Goal: Transaction & Acquisition: Download file/media

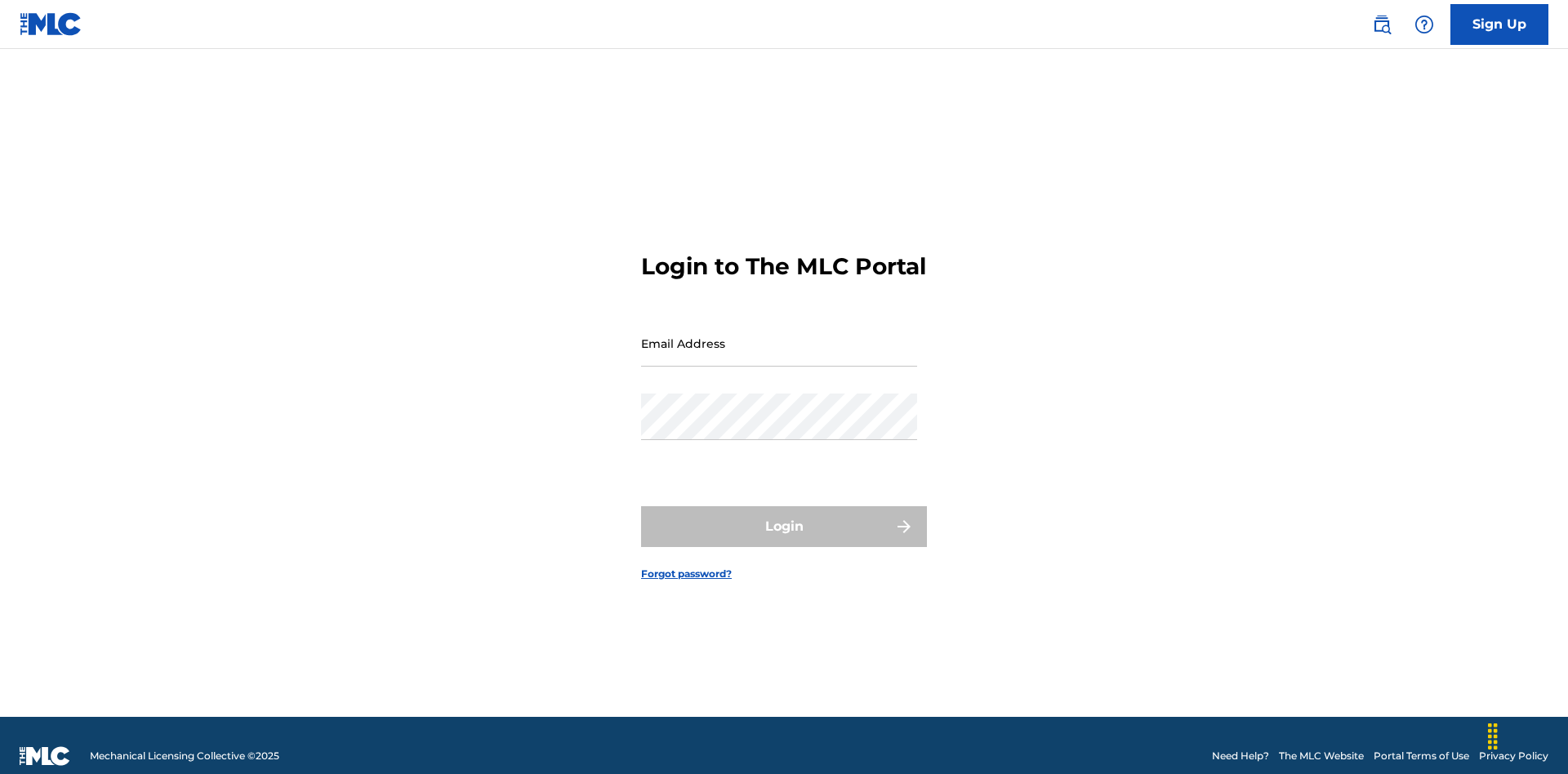
scroll to position [21, 0]
click at [779, 335] on input "Email Address" at bounding box center [778, 343] width 276 height 47
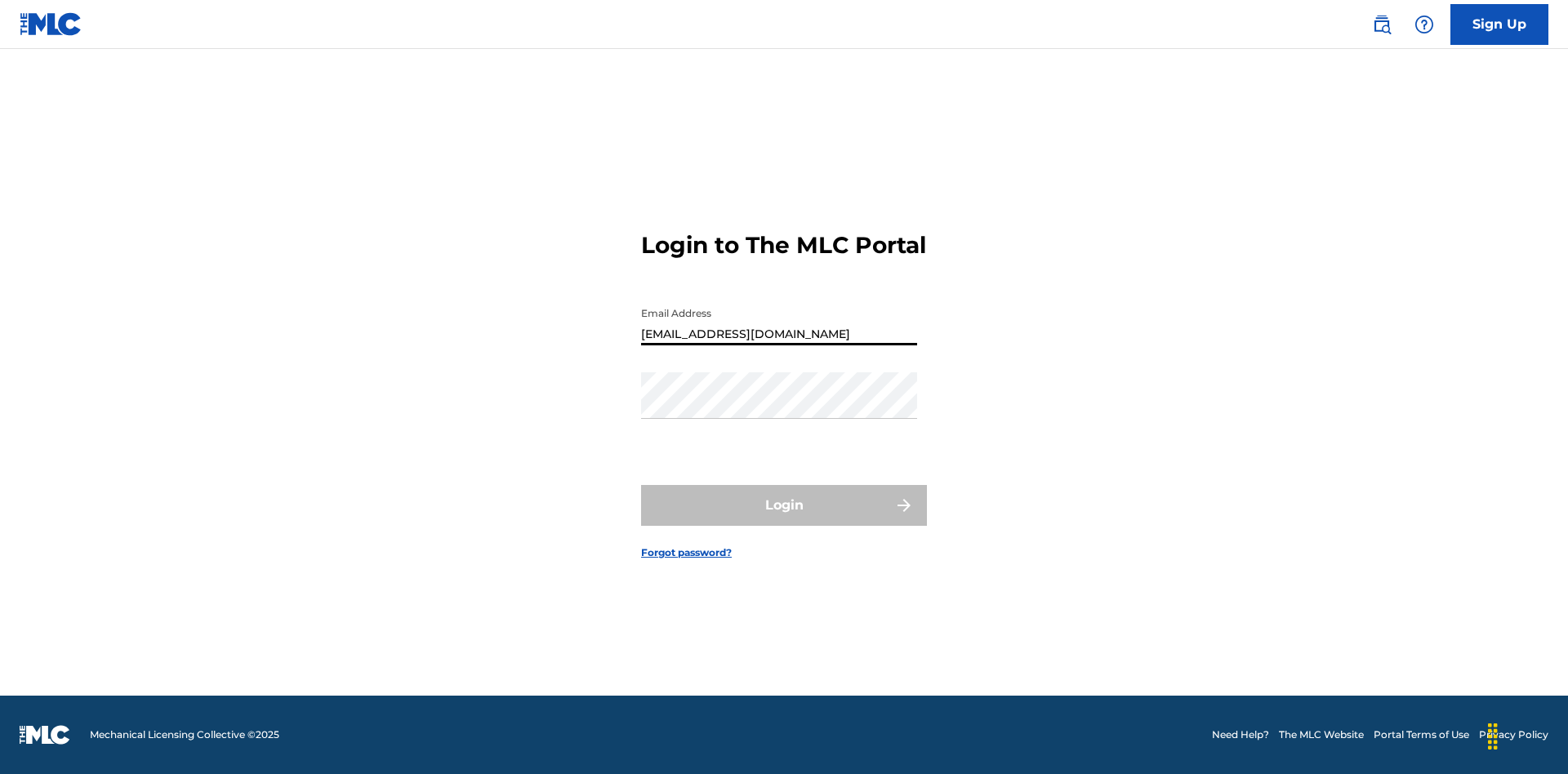
type input "[EMAIL_ADDRESS][DOMAIN_NAME]"
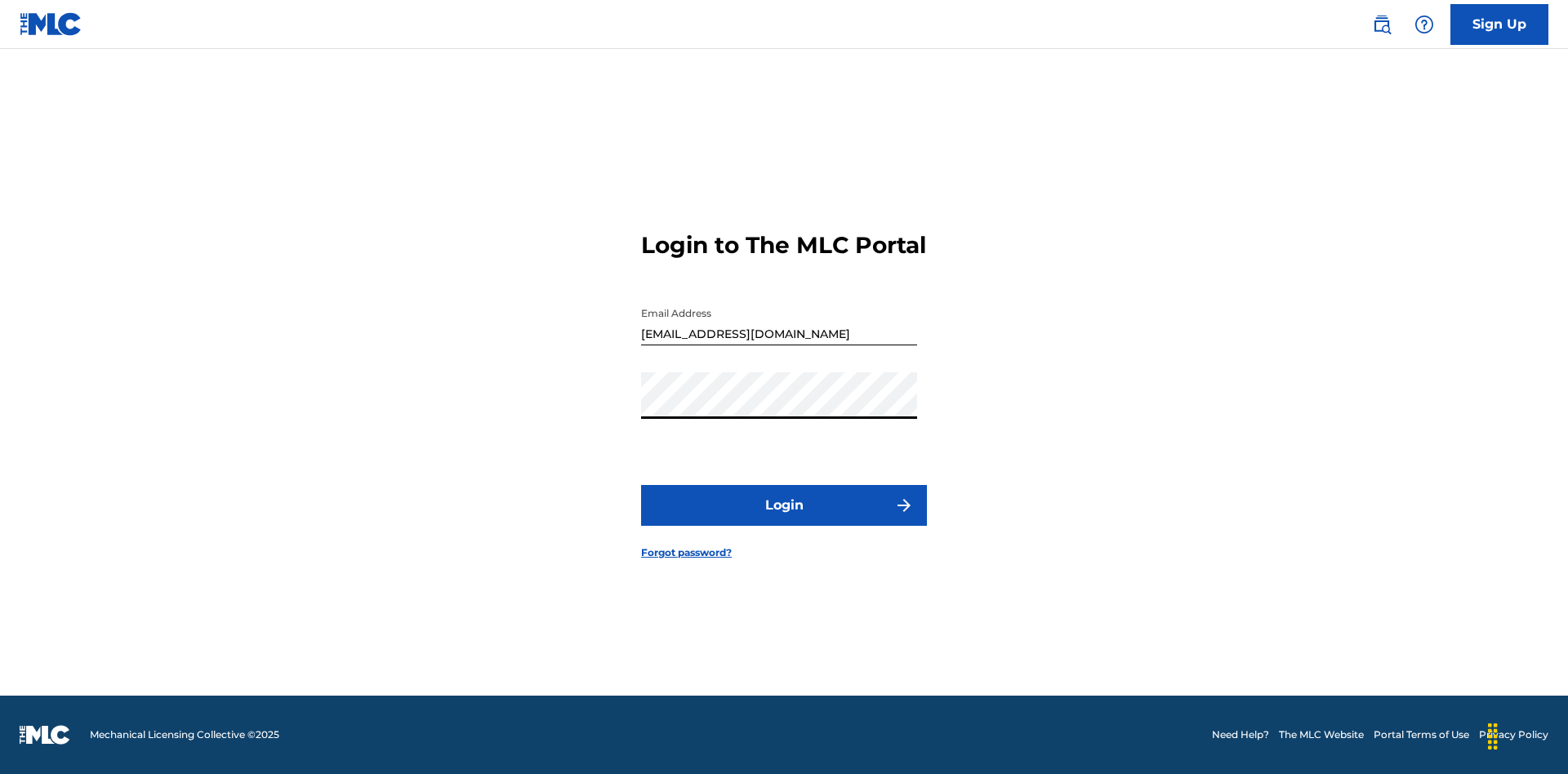
click at [784, 520] on button "Login" at bounding box center [783, 506] width 286 height 41
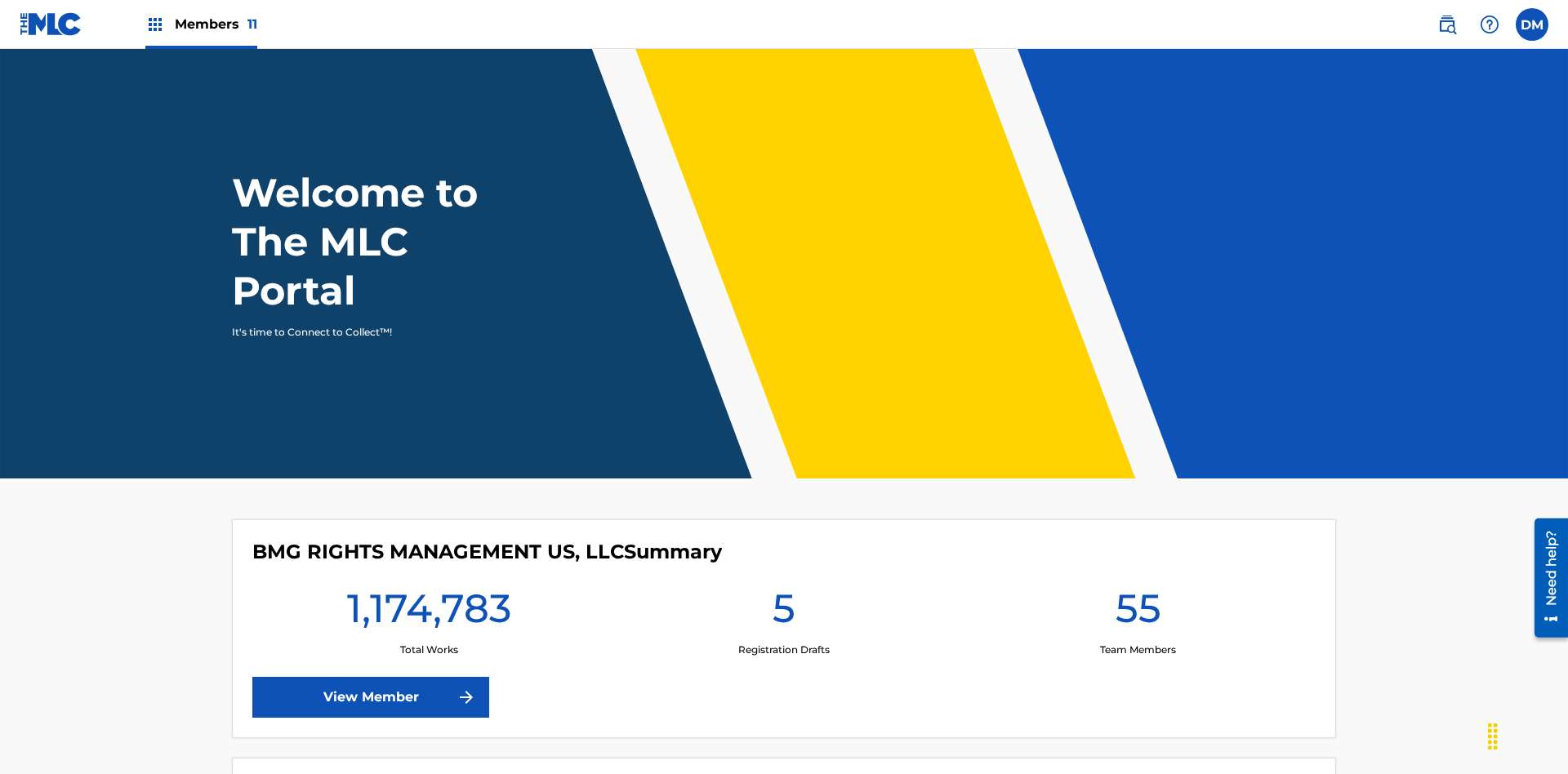
click at [201, 24] on span "Members 11" at bounding box center [216, 24] width 83 height 19
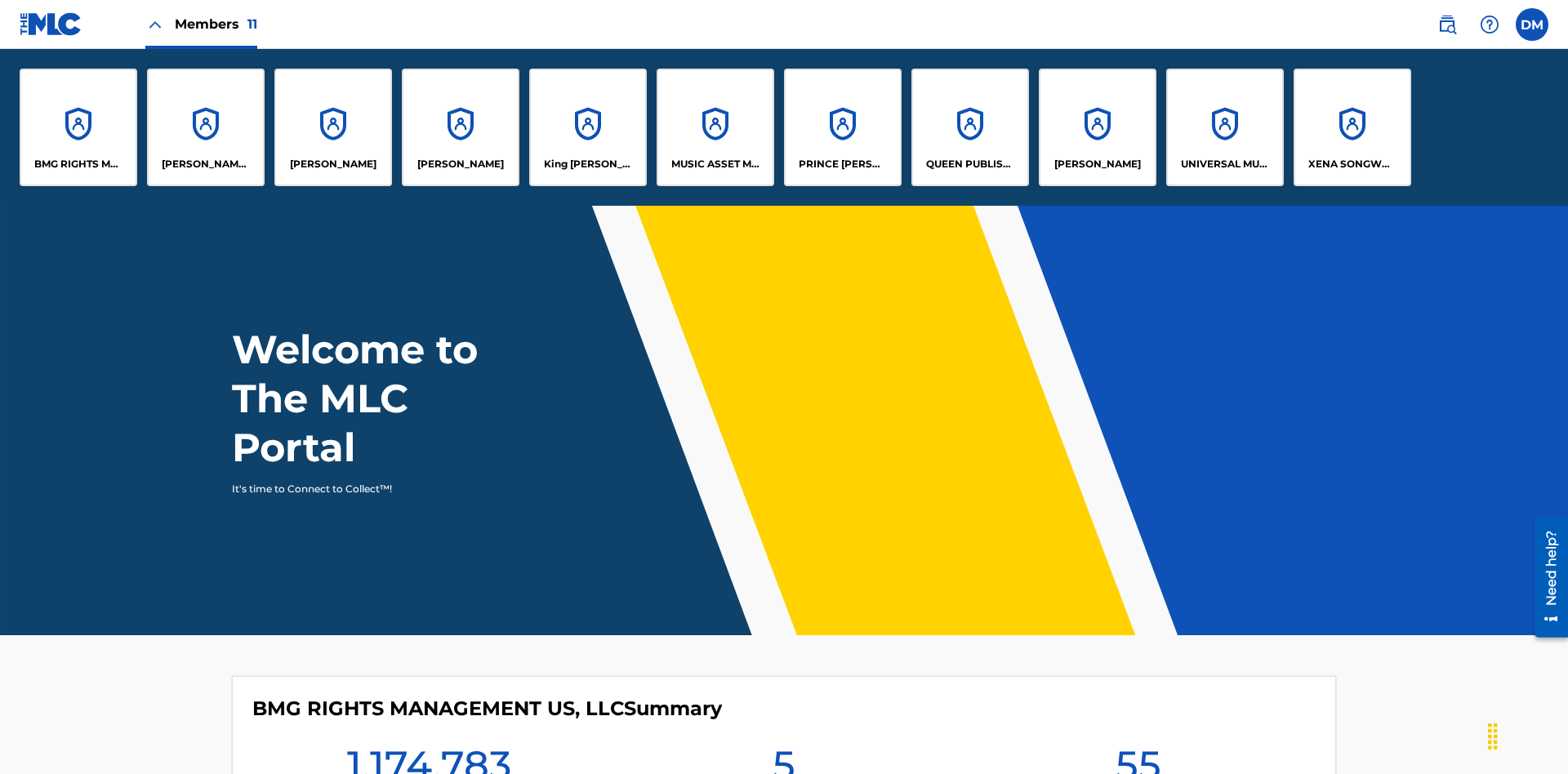
click at [1224, 164] on p "UNIVERSAL MUSIC PUB GROUP" at bounding box center [1225, 164] width 89 height 15
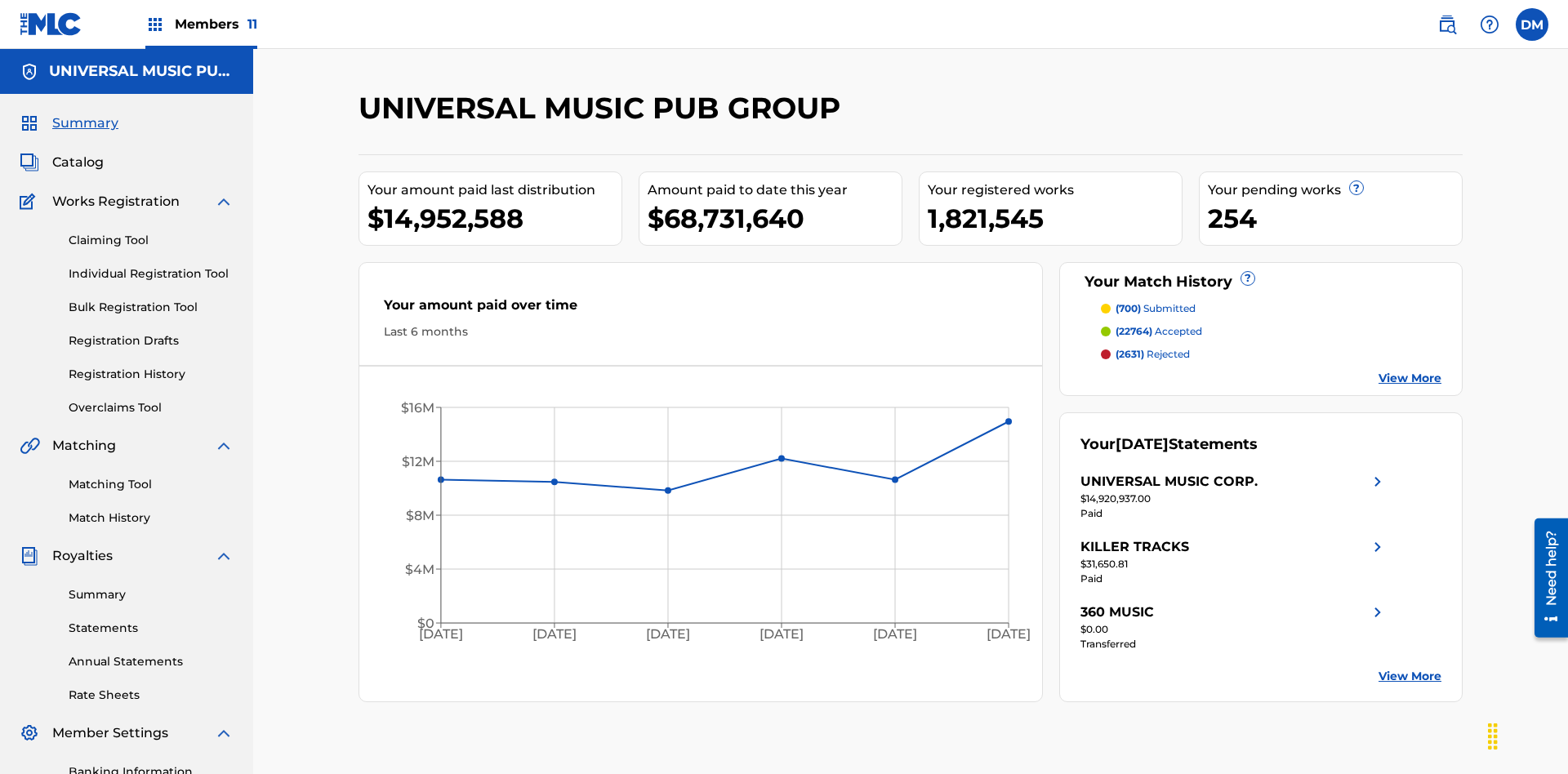
click at [151, 586] on link "Summary" at bounding box center [151, 594] width 165 height 17
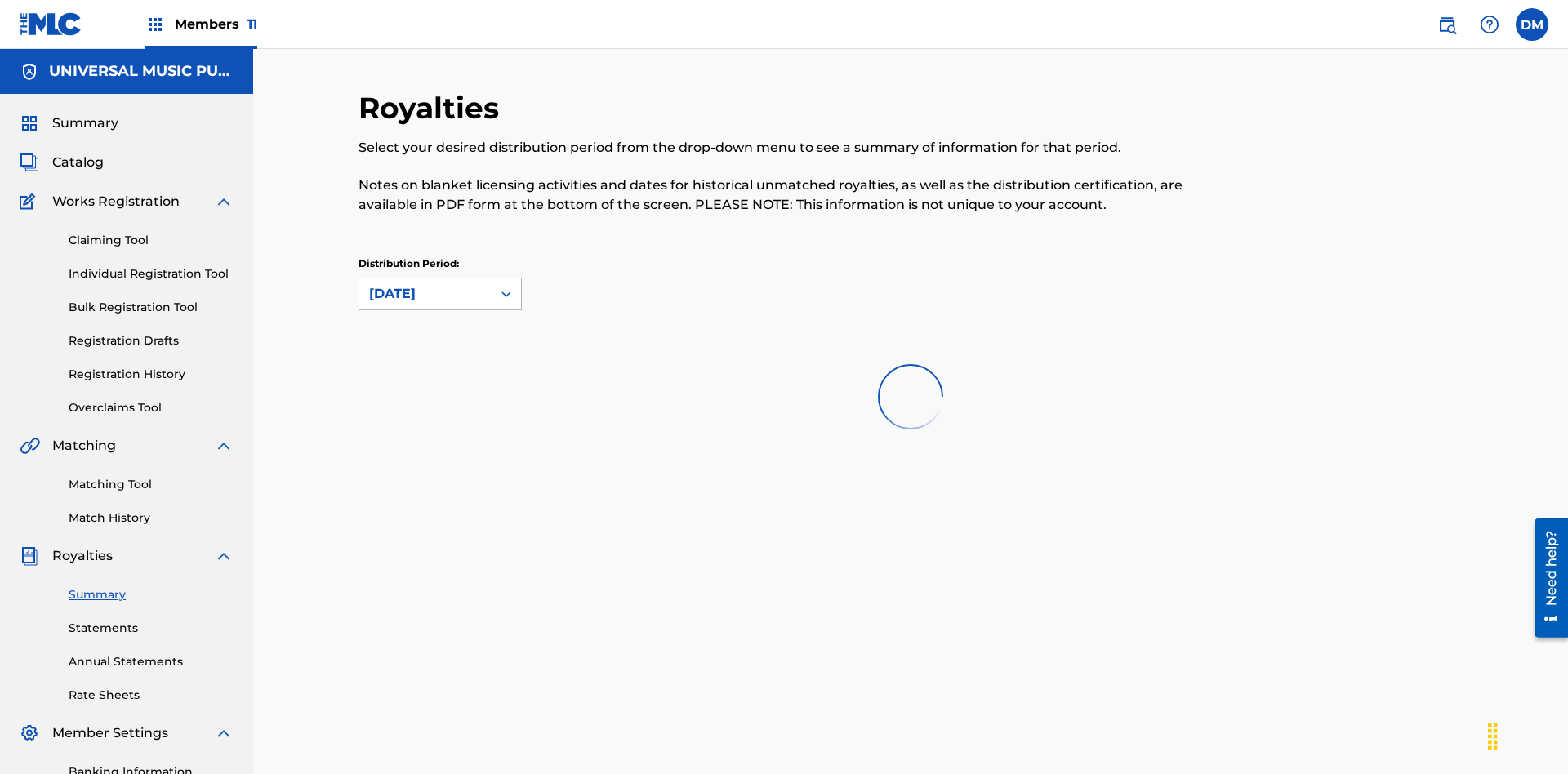
click at [426, 284] on div "[DATE]" at bounding box center [426, 294] width 113 height 20
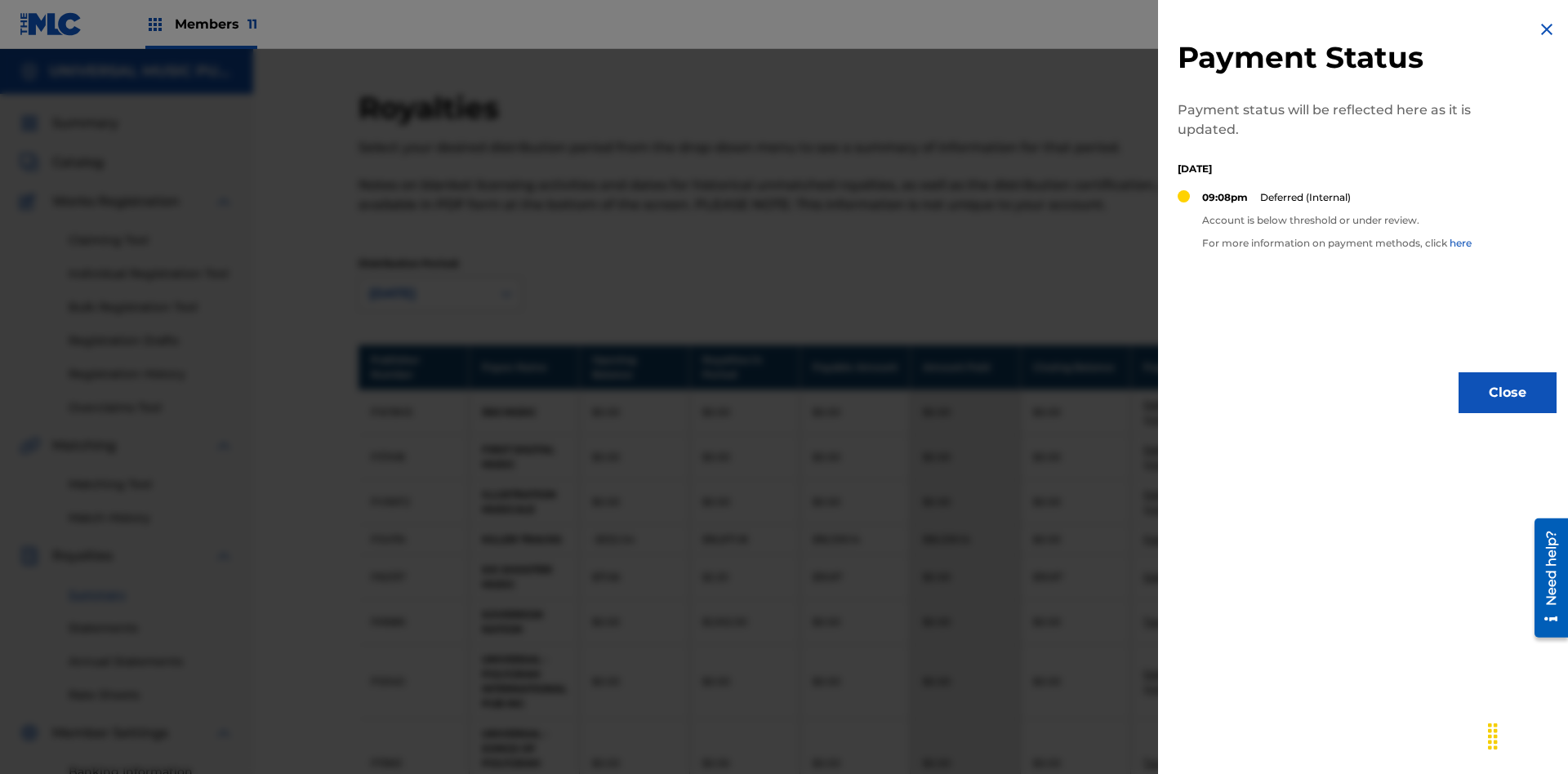
click at [1547, 29] on img at bounding box center [1547, 29] width 20 height 20
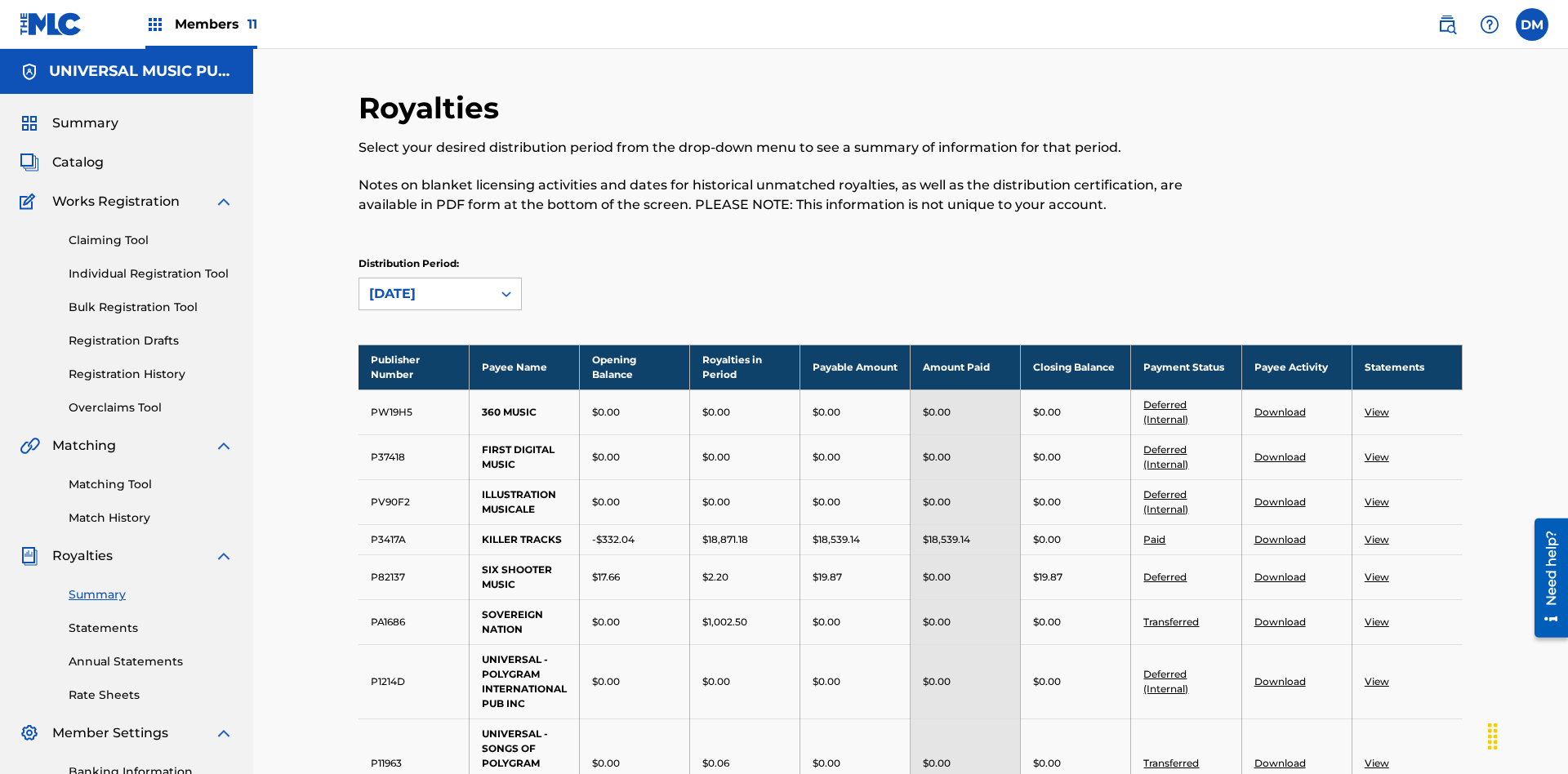
click at [1172, 615] on link "Transferred" at bounding box center [1171, 621] width 56 height 12
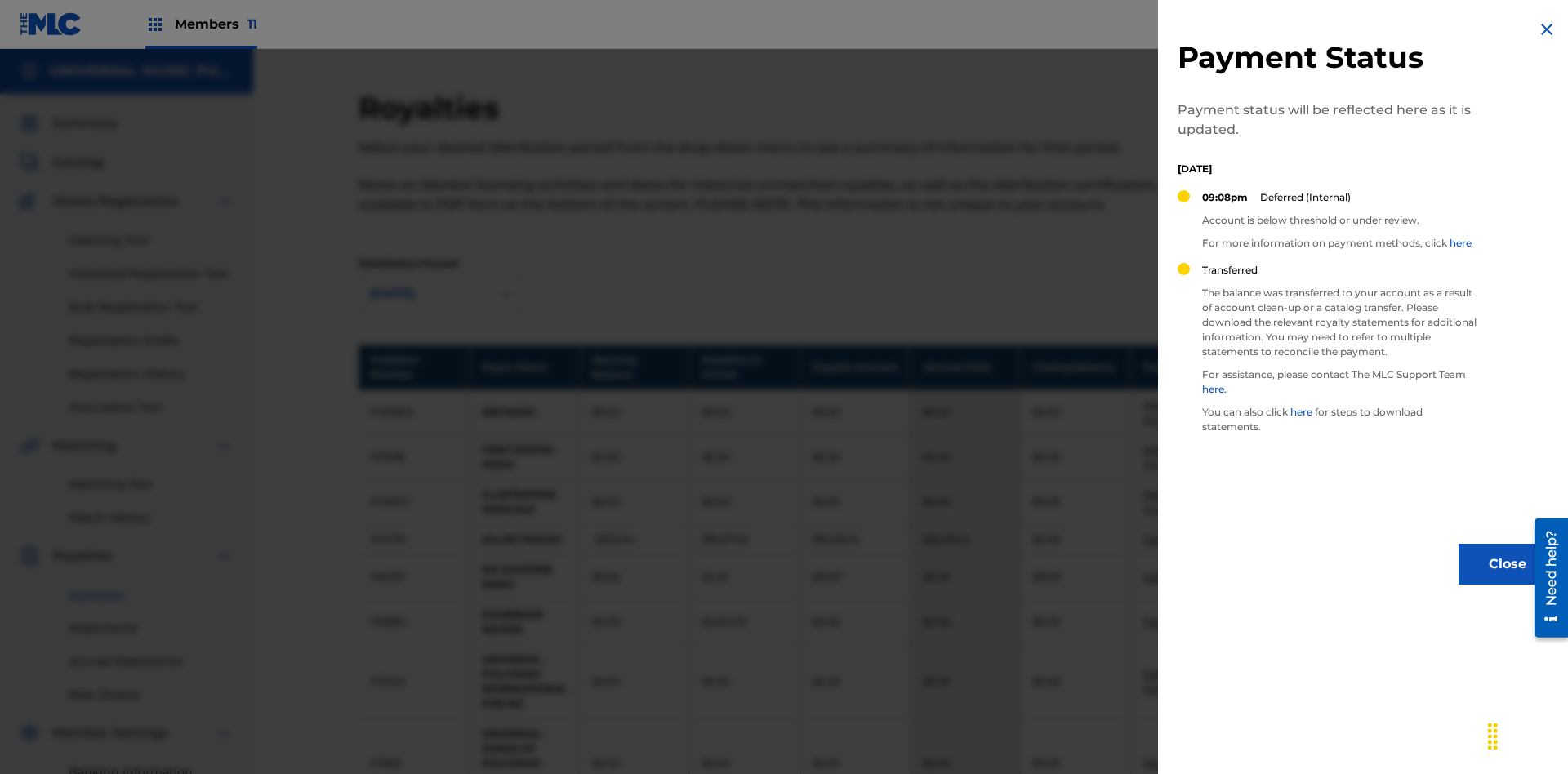
click at [1547, 29] on img at bounding box center [1547, 29] width 20 height 20
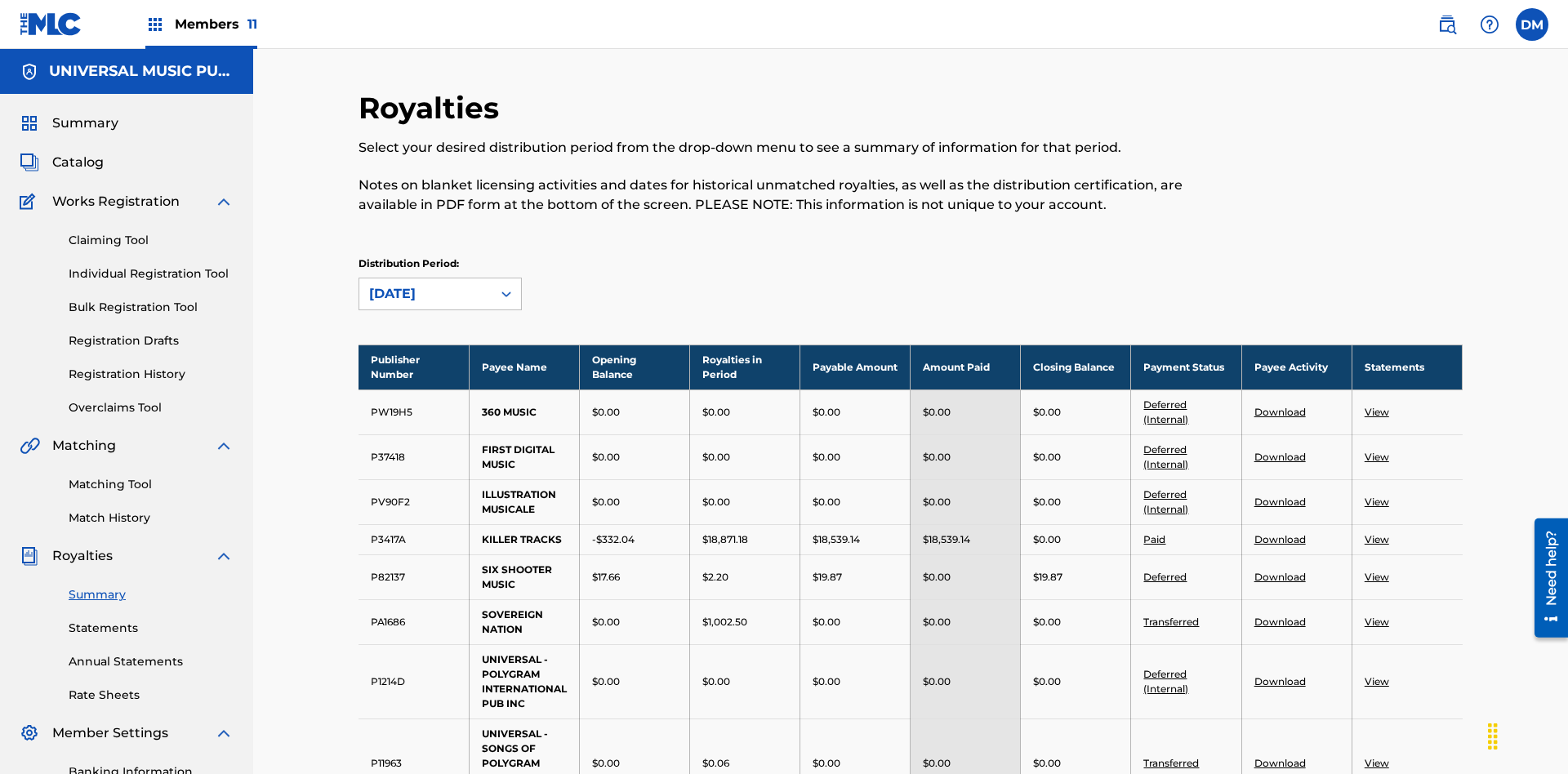
click at [1278, 533] on link "Download" at bounding box center [1280, 539] width 52 height 12
click at [1376, 675] on link "View" at bounding box center [1377, 681] width 25 height 12
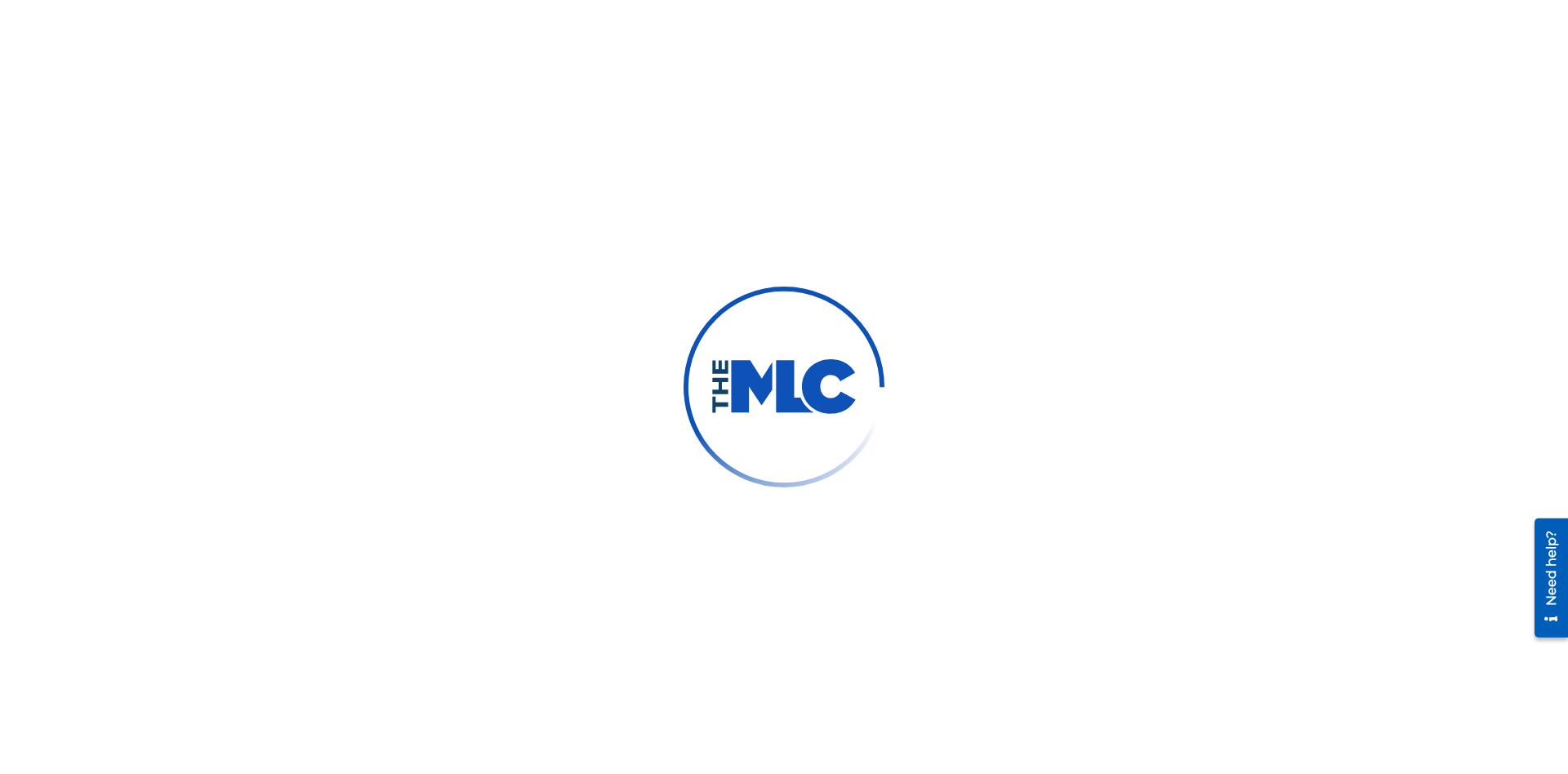
click at [151, 586] on link "Summary" at bounding box center [151, 594] width 165 height 17
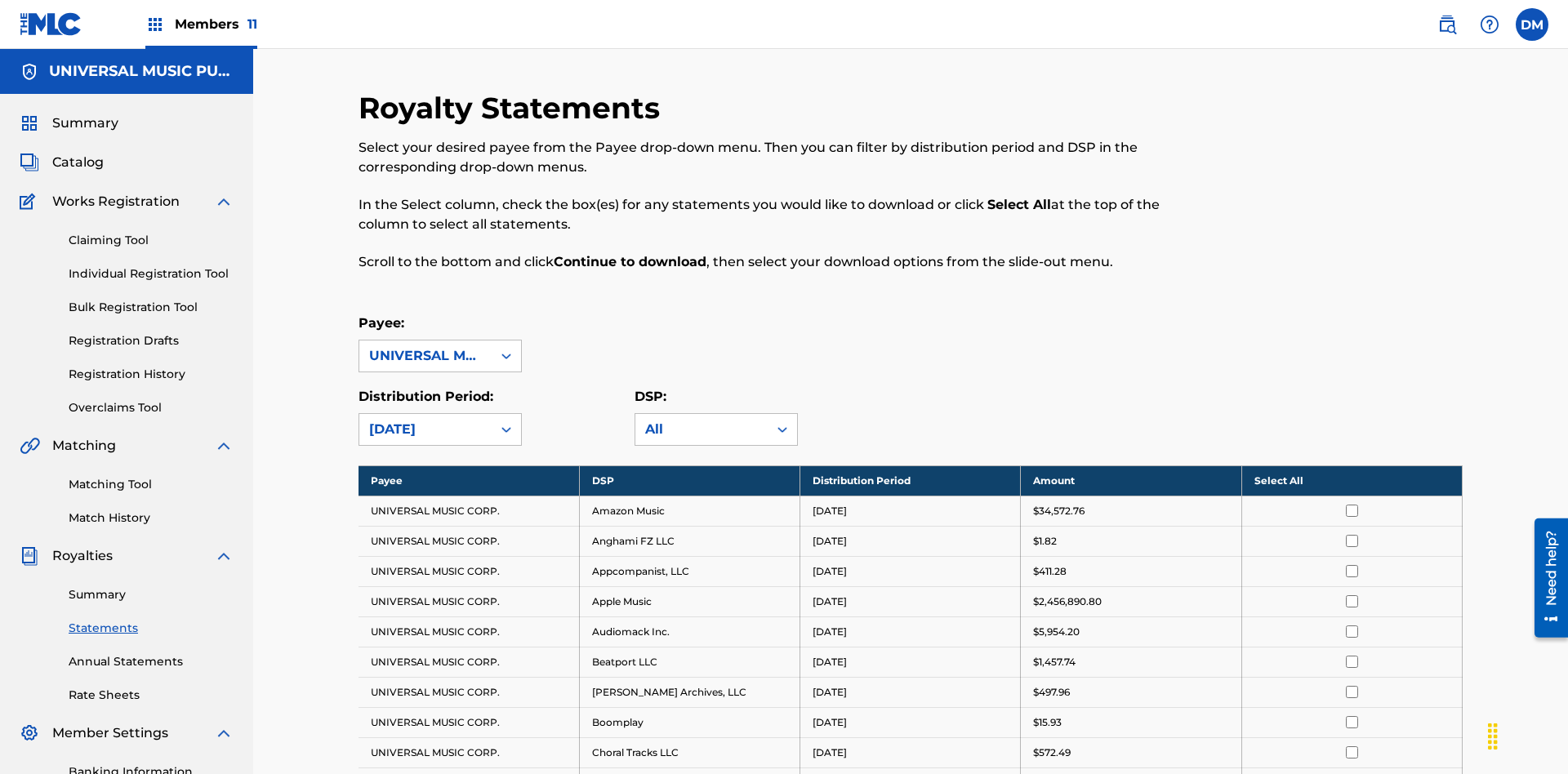
click at [1351, 505] on input "checkbox" at bounding box center [1351, 511] width 12 height 12
click at [1351, 565] on input "checkbox" at bounding box center [1351, 570] width 12 height 12
click at [1351, 625] on input "checkbox" at bounding box center [1351, 631] width 12 height 12
click at [1351, 716] on input "checkbox" at bounding box center [1351, 722] width 12 height 12
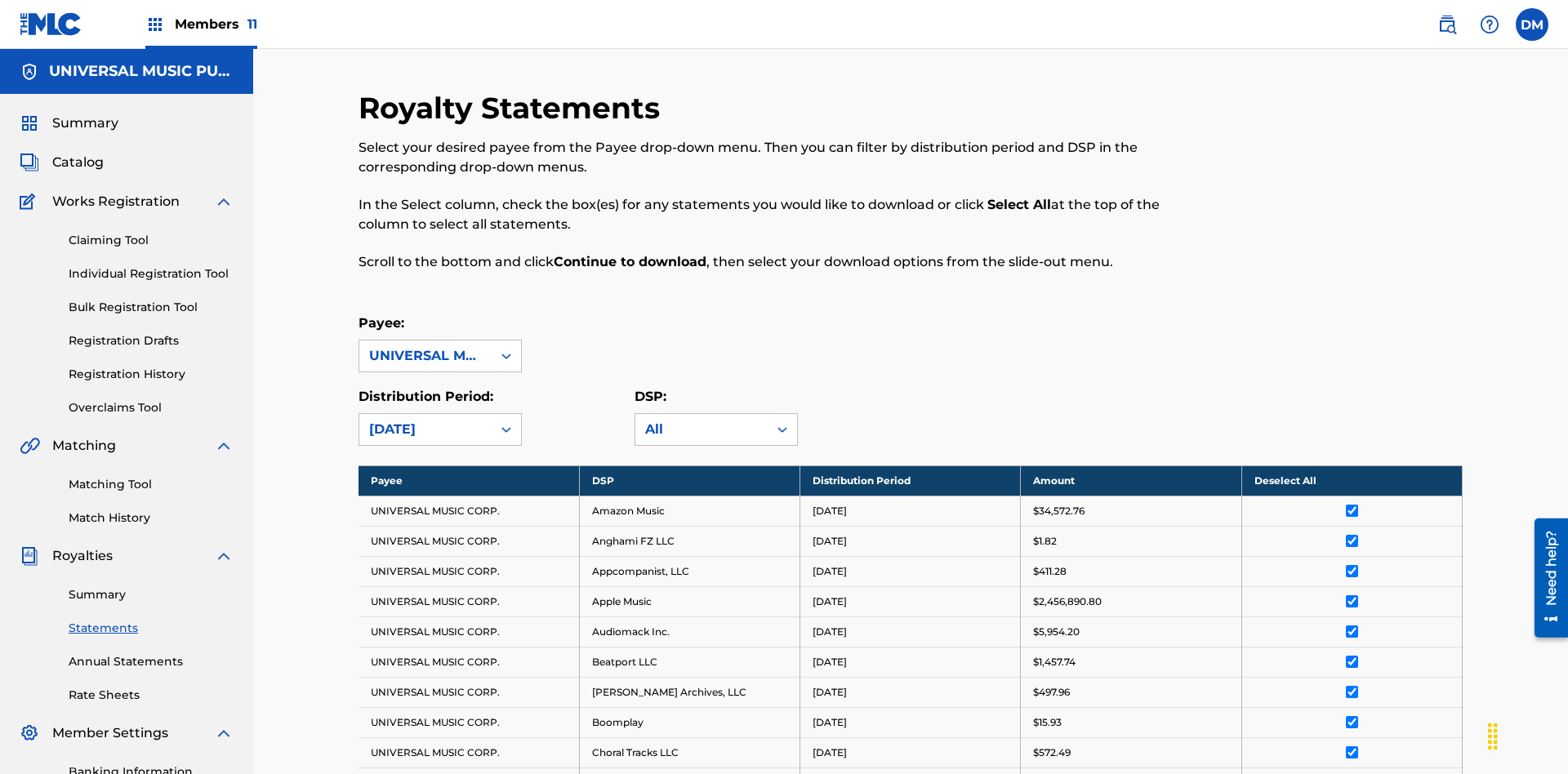
scroll to position [1191, 0]
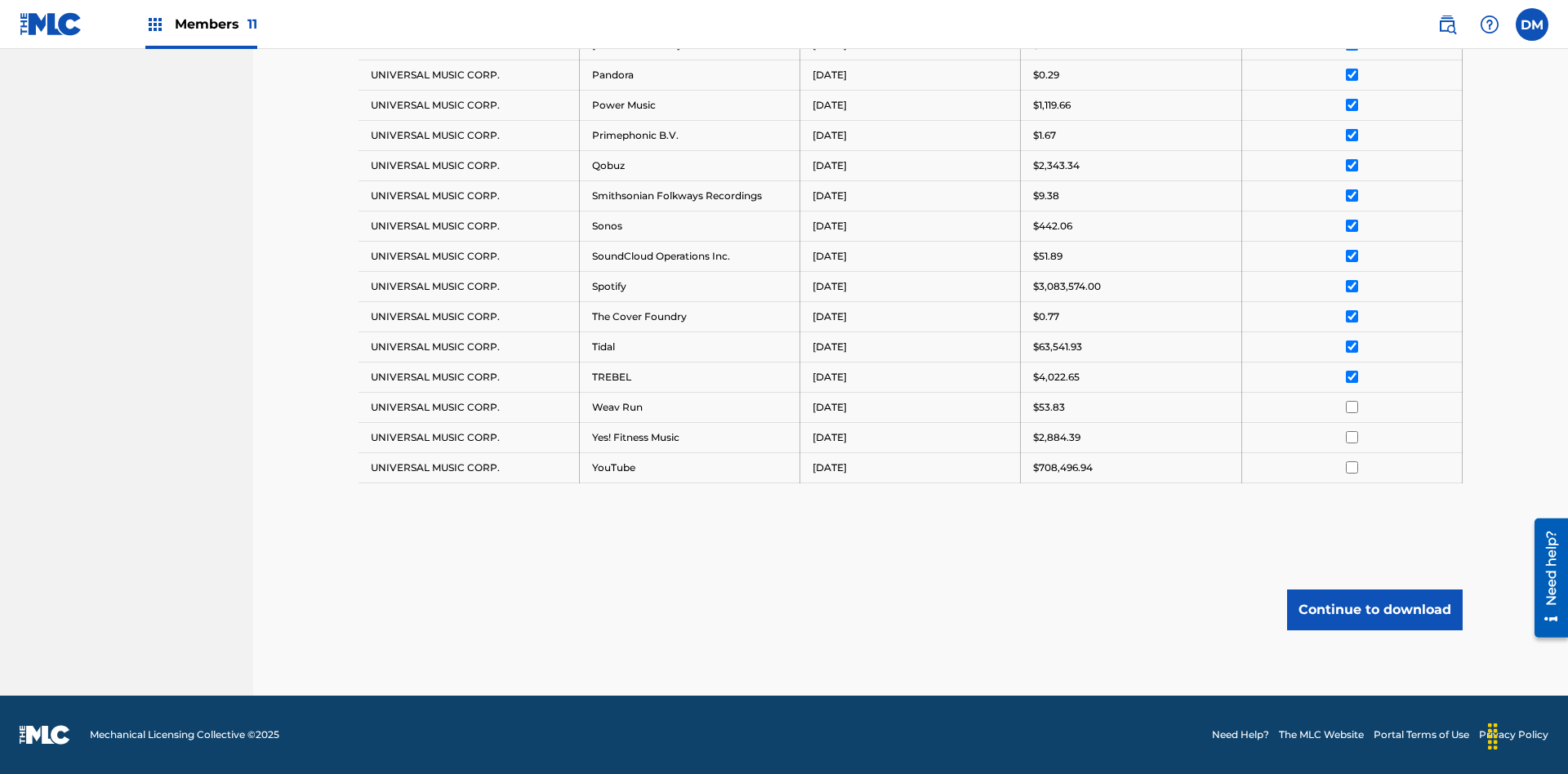
click at [1351, 407] on input "checkbox" at bounding box center [1351, 407] width 12 height 12
click at [1351, 437] on input "checkbox" at bounding box center [1351, 437] width 12 height 12
click at [1351, 467] on input "checkbox" at bounding box center [1351, 467] width 12 height 12
click at [1374, 609] on button "Continue to download" at bounding box center [1374, 610] width 176 height 41
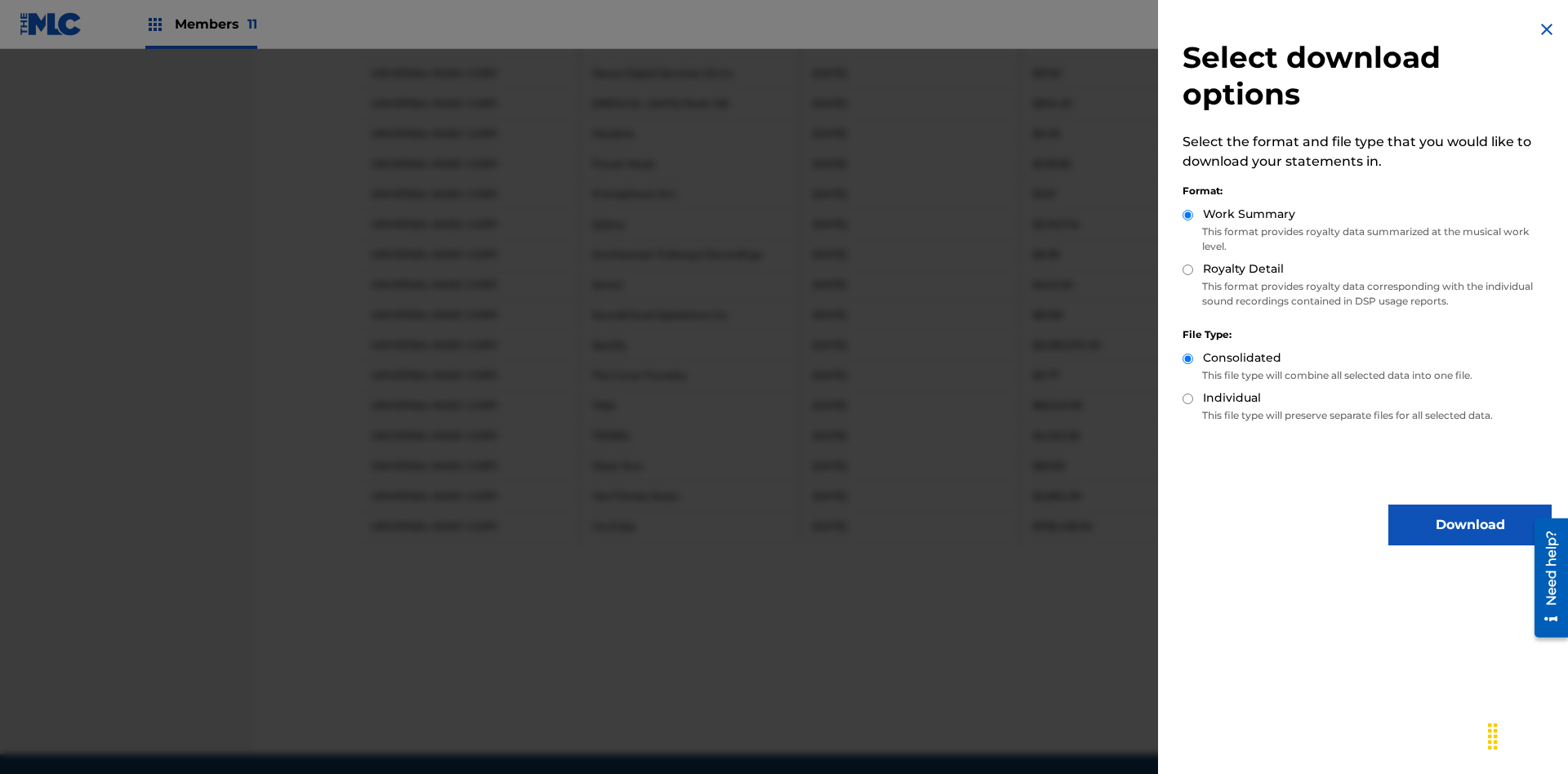
click at [1470, 525] on button "Download" at bounding box center [1470, 525] width 164 height 41
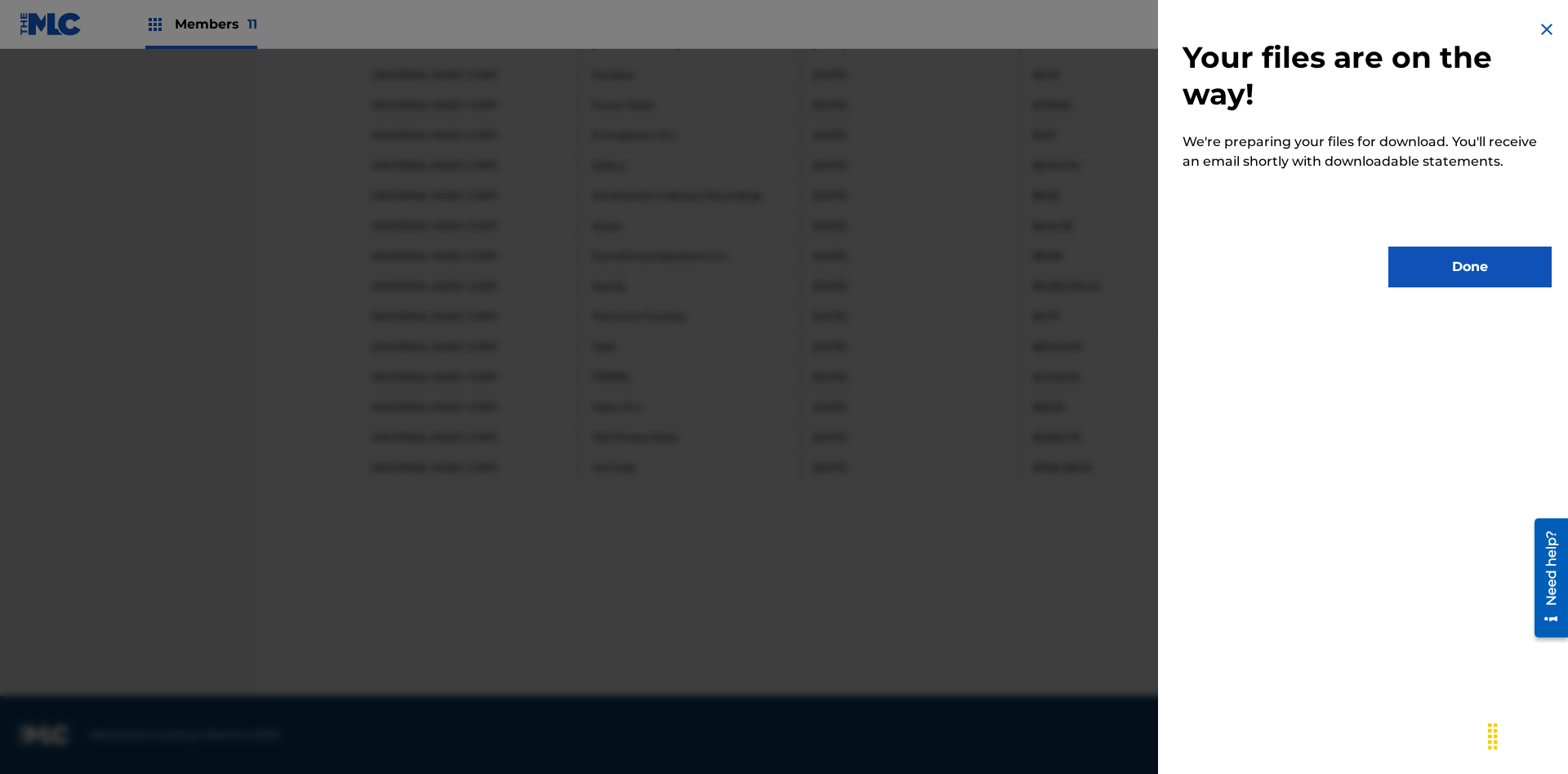
click at [1470, 267] on button "Done" at bounding box center [1470, 267] width 164 height 41
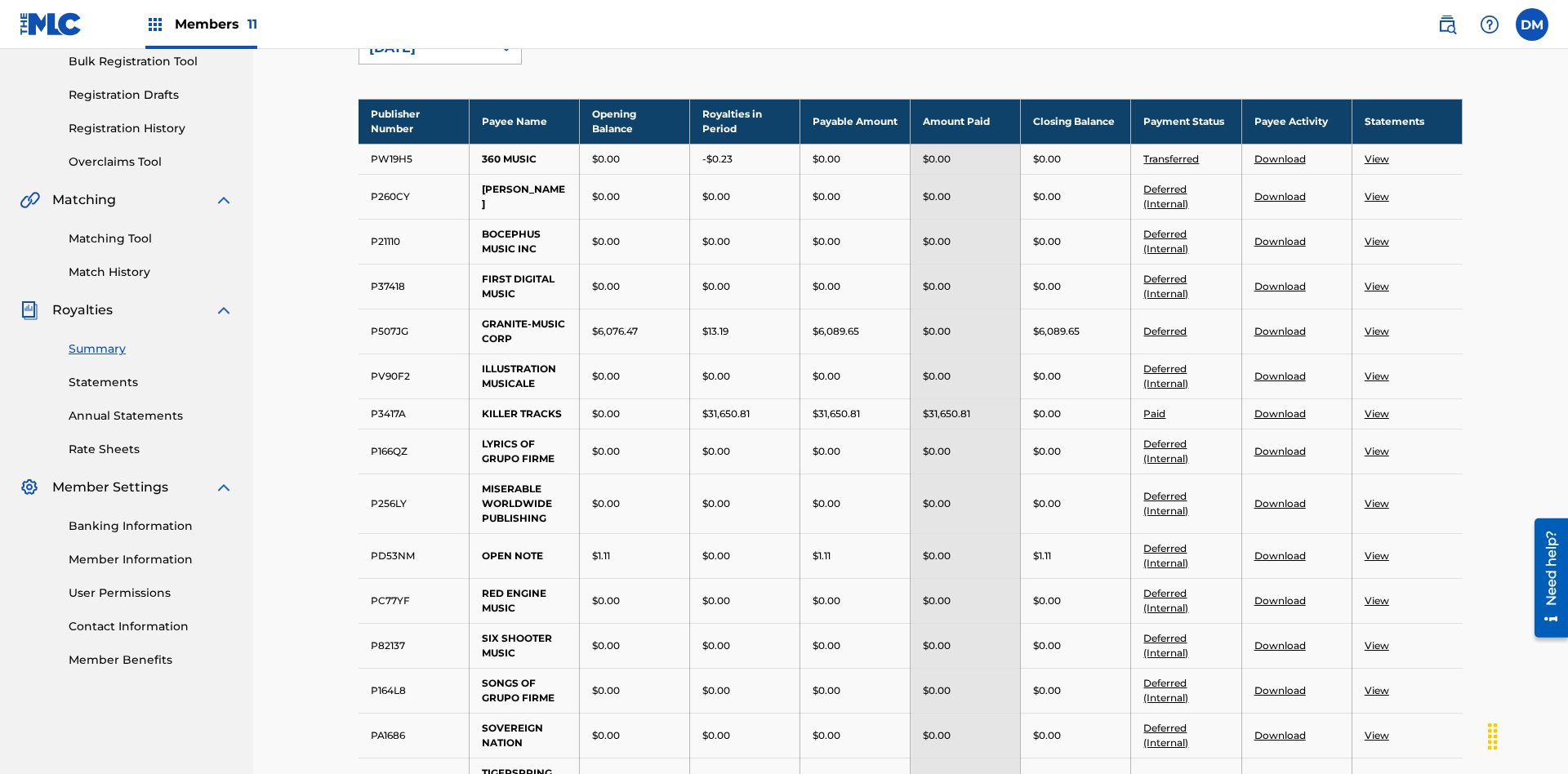
click at [426, 58] on div "June 2025" at bounding box center [426, 48] width 113 height 20
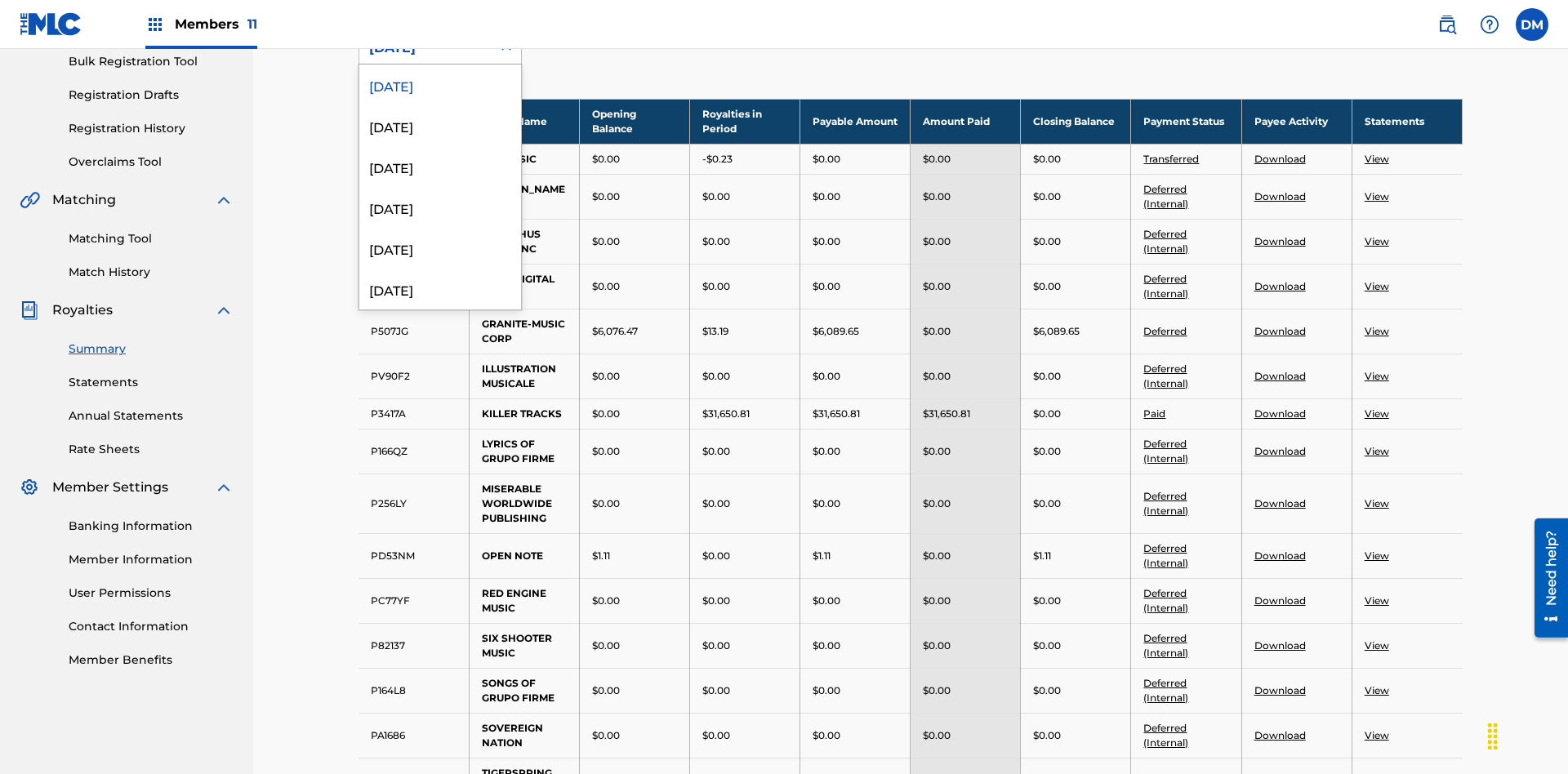
scroll to position [180, 0]
